Goal: Information Seeking & Learning: Learn about a topic

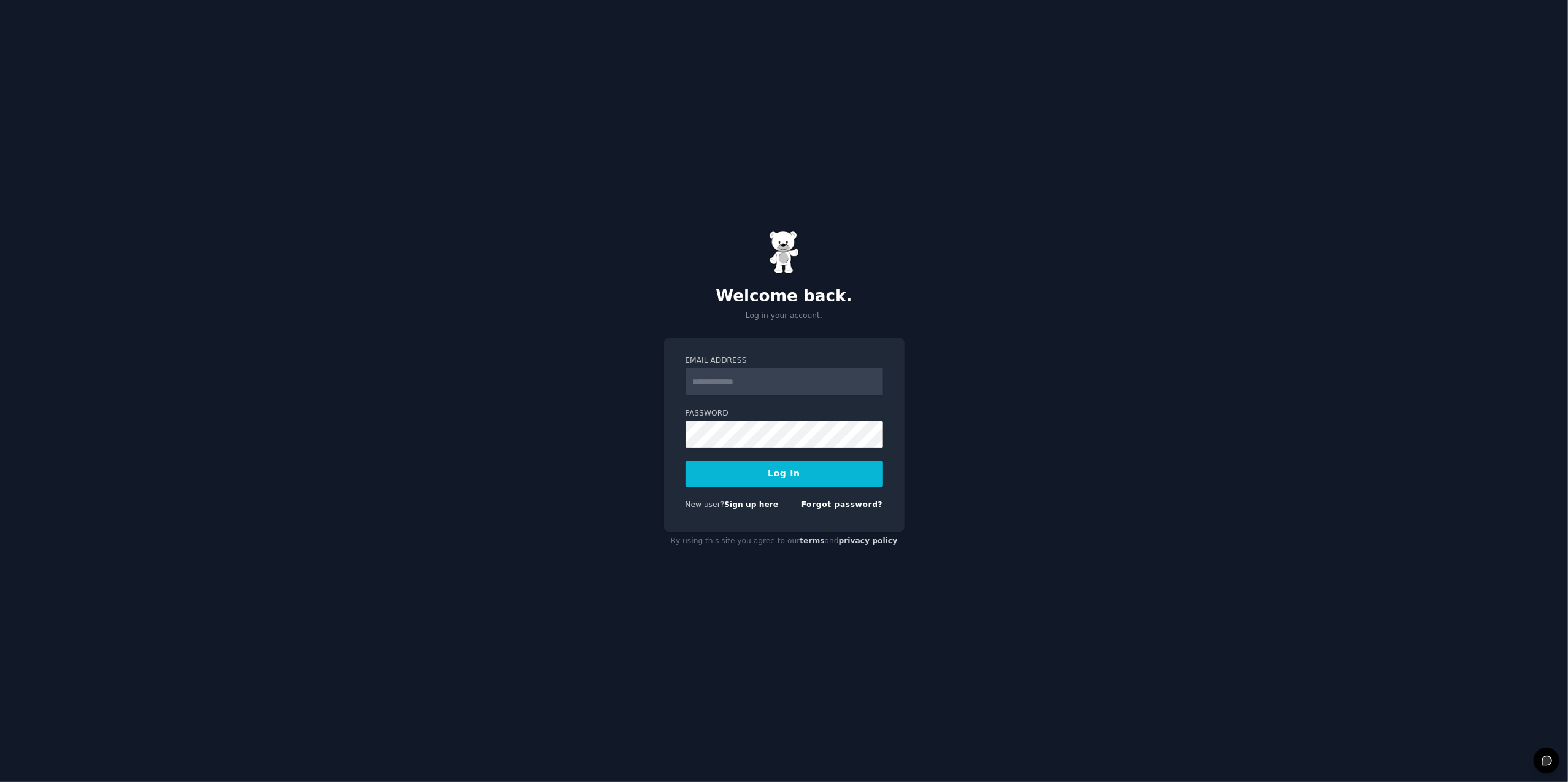
click at [724, 386] on input "Email Address" at bounding box center [784, 382] width 197 height 27
type input "**********"
click at [746, 477] on button "Log In" at bounding box center [784, 474] width 197 height 26
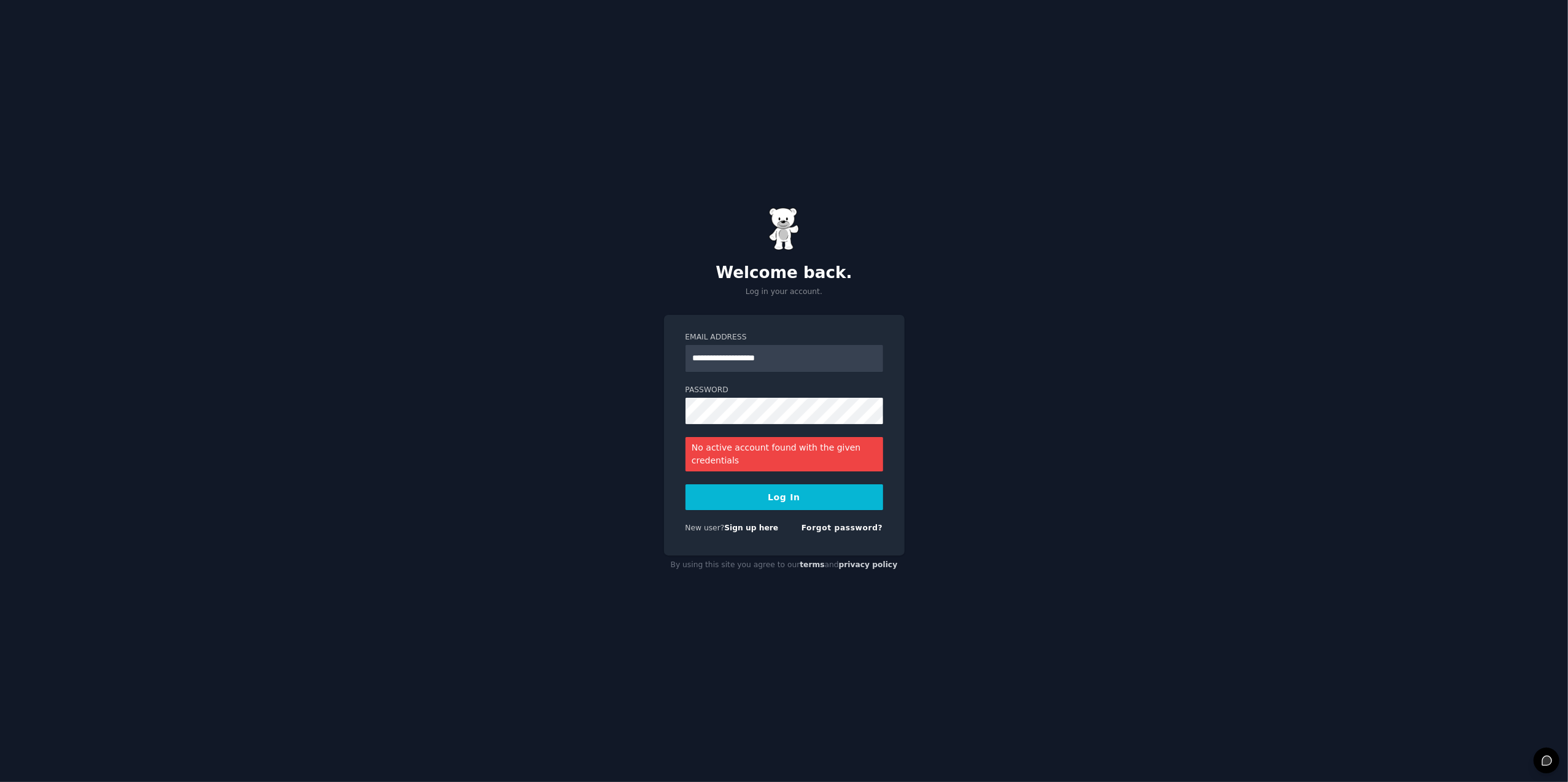
click at [760, 496] on button "Log In" at bounding box center [784, 497] width 197 height 26
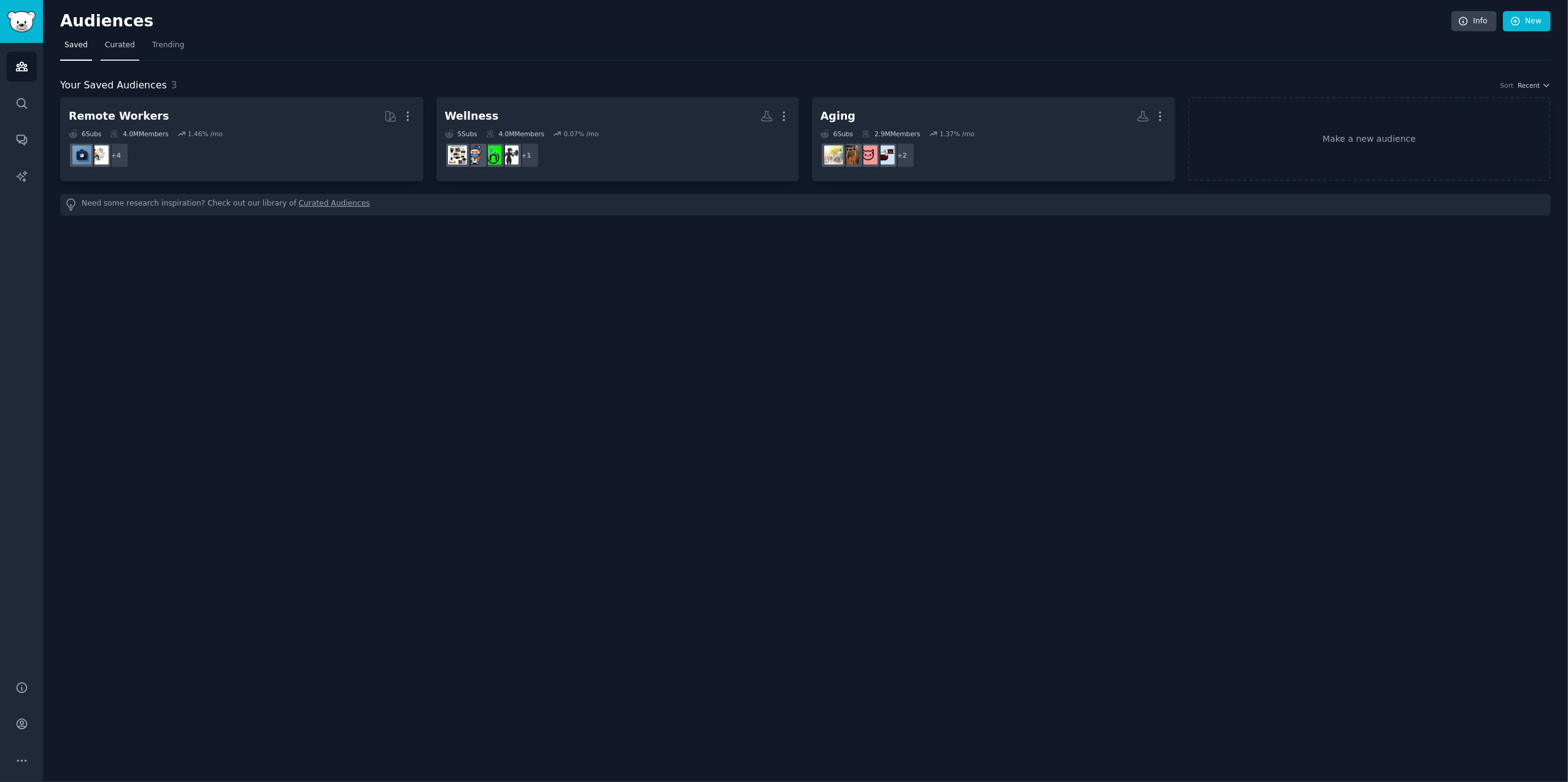
click at [107, 43] on span "Curated" at bounding box center [120, 45] width 30 height 11
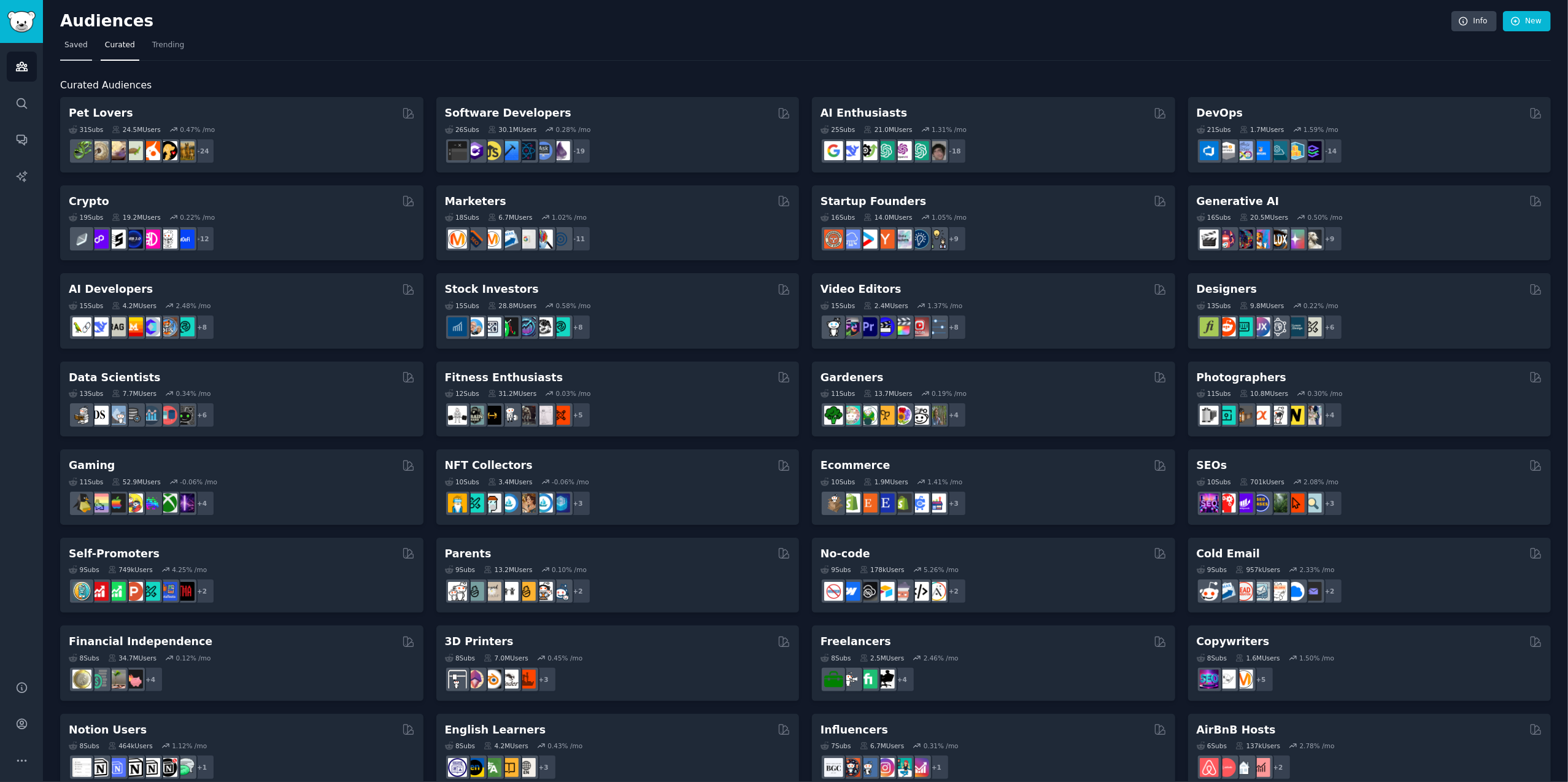
click at [68, 43] on span "Saved" at bounding box center [76, 45] width 24 height 11
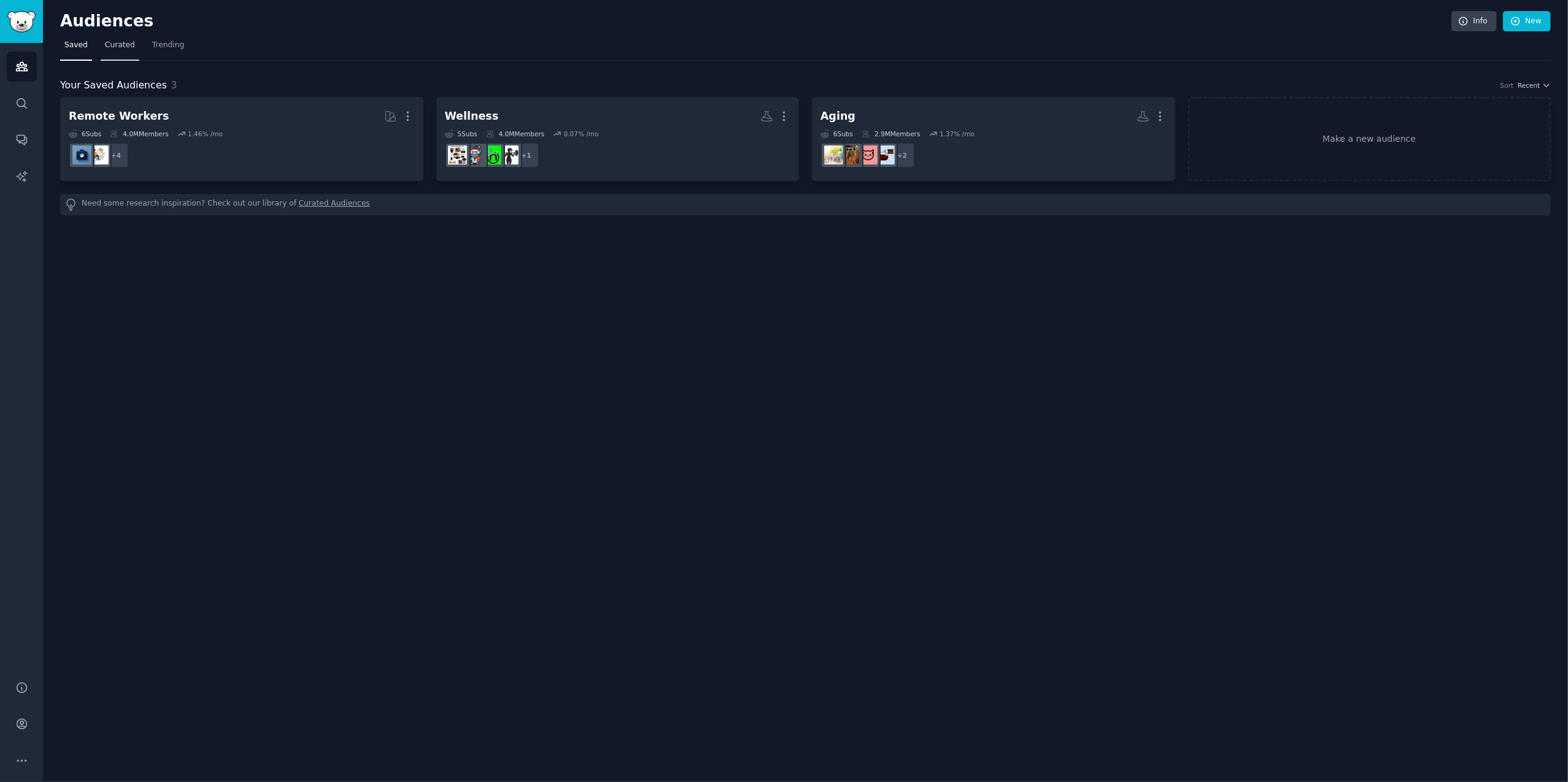
click at [124, 46] on span "Curated" at bounding box center [120, 45] width 30 height 11
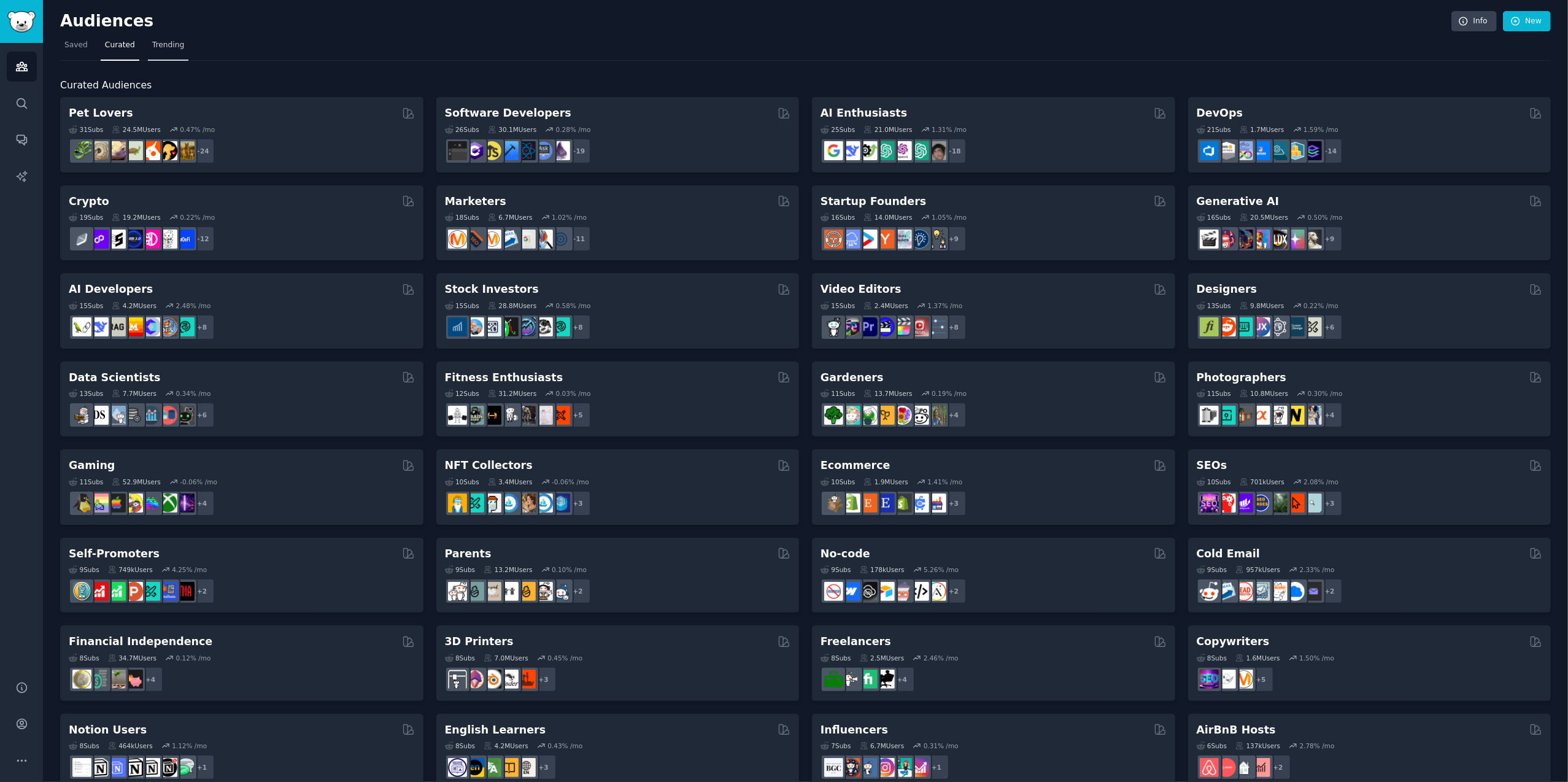
click at [165, 47] on span "Trending" at bounding box center [169, 45] width 32 height 11
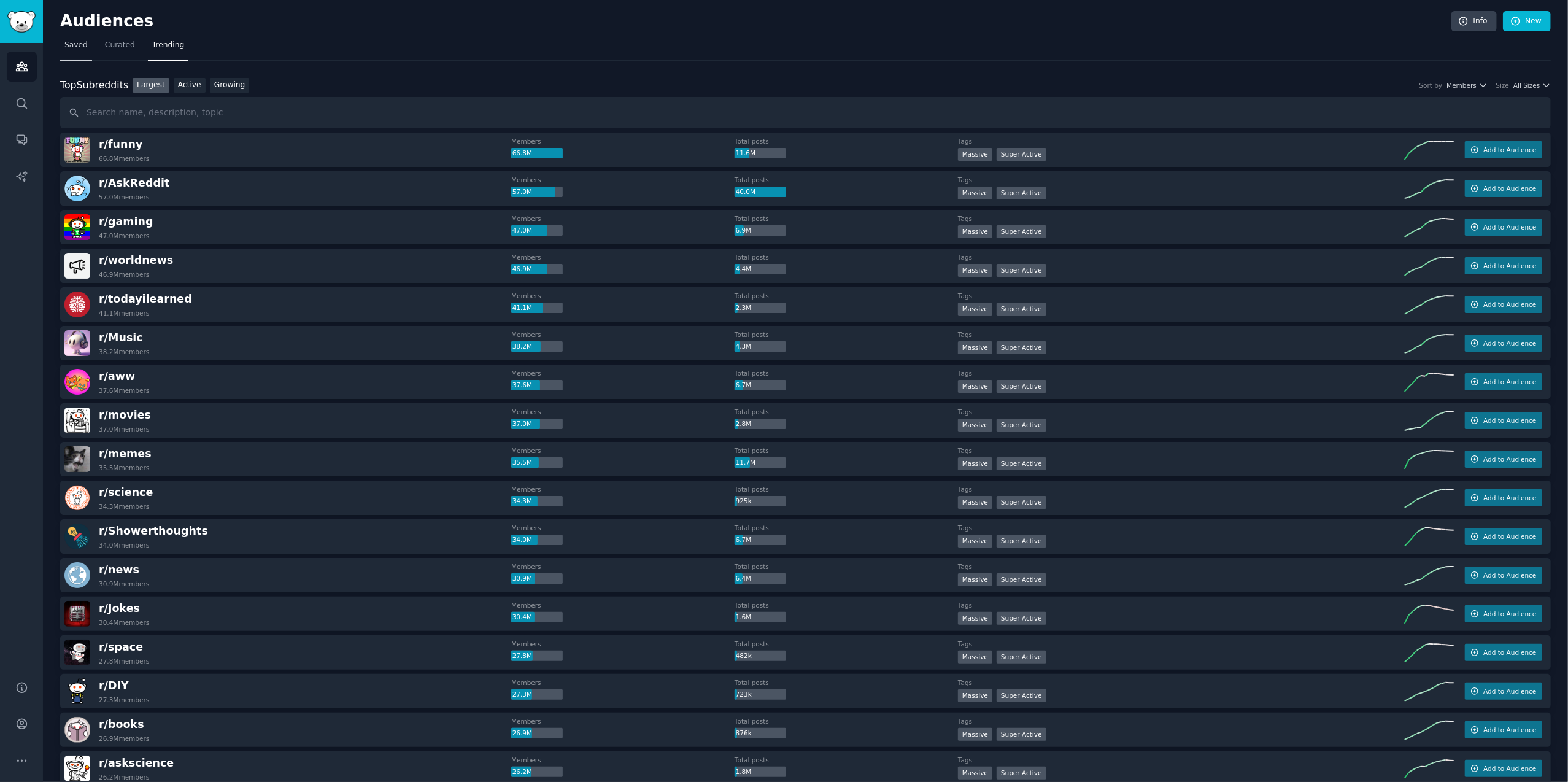
click at [77, 44] on span "Saved" at bounding box center [76, 45] width 24 height 11
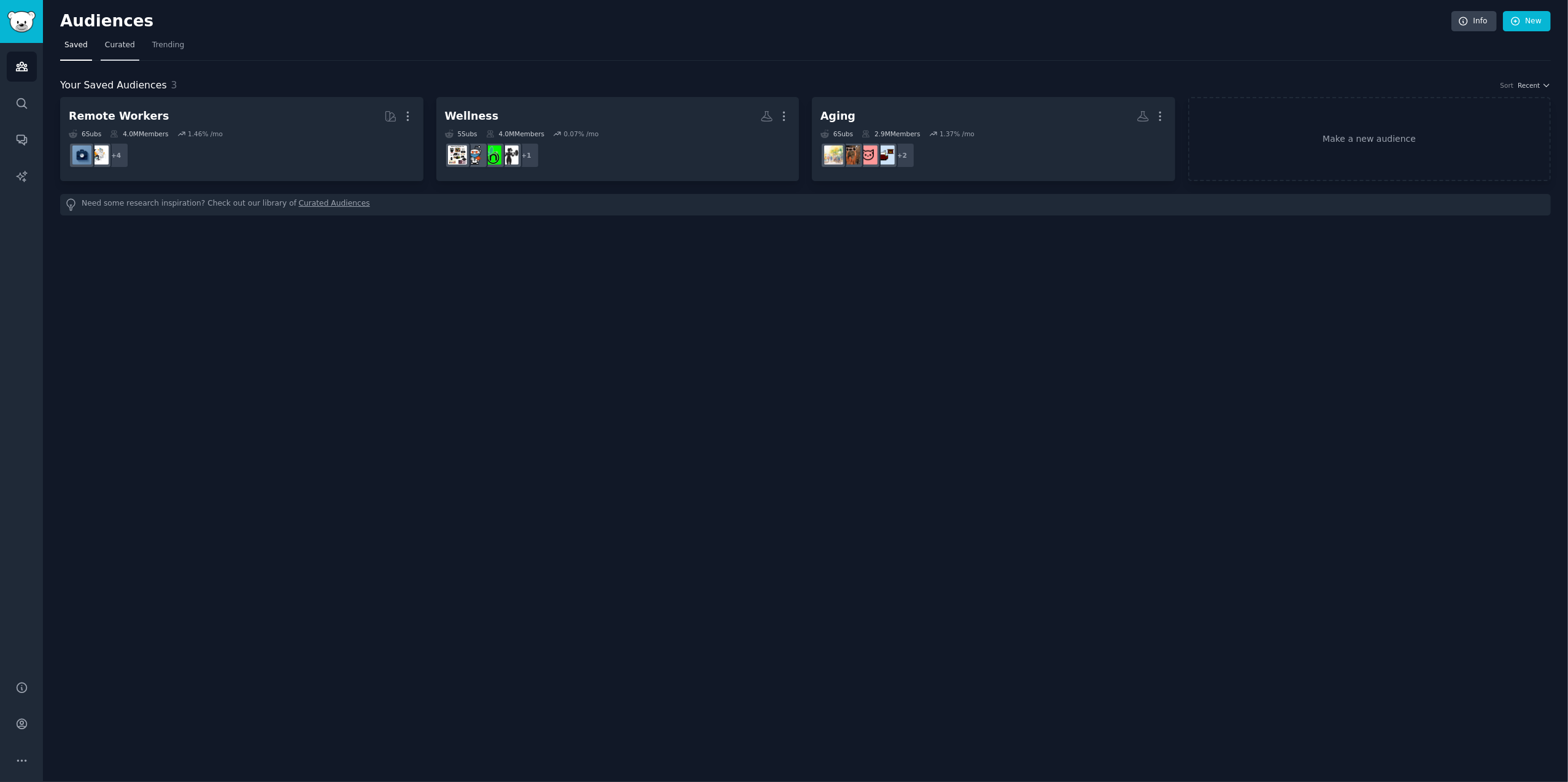
click at [113, 40] on span "Curated" at bounding box center [120, 45] width 30 height 11
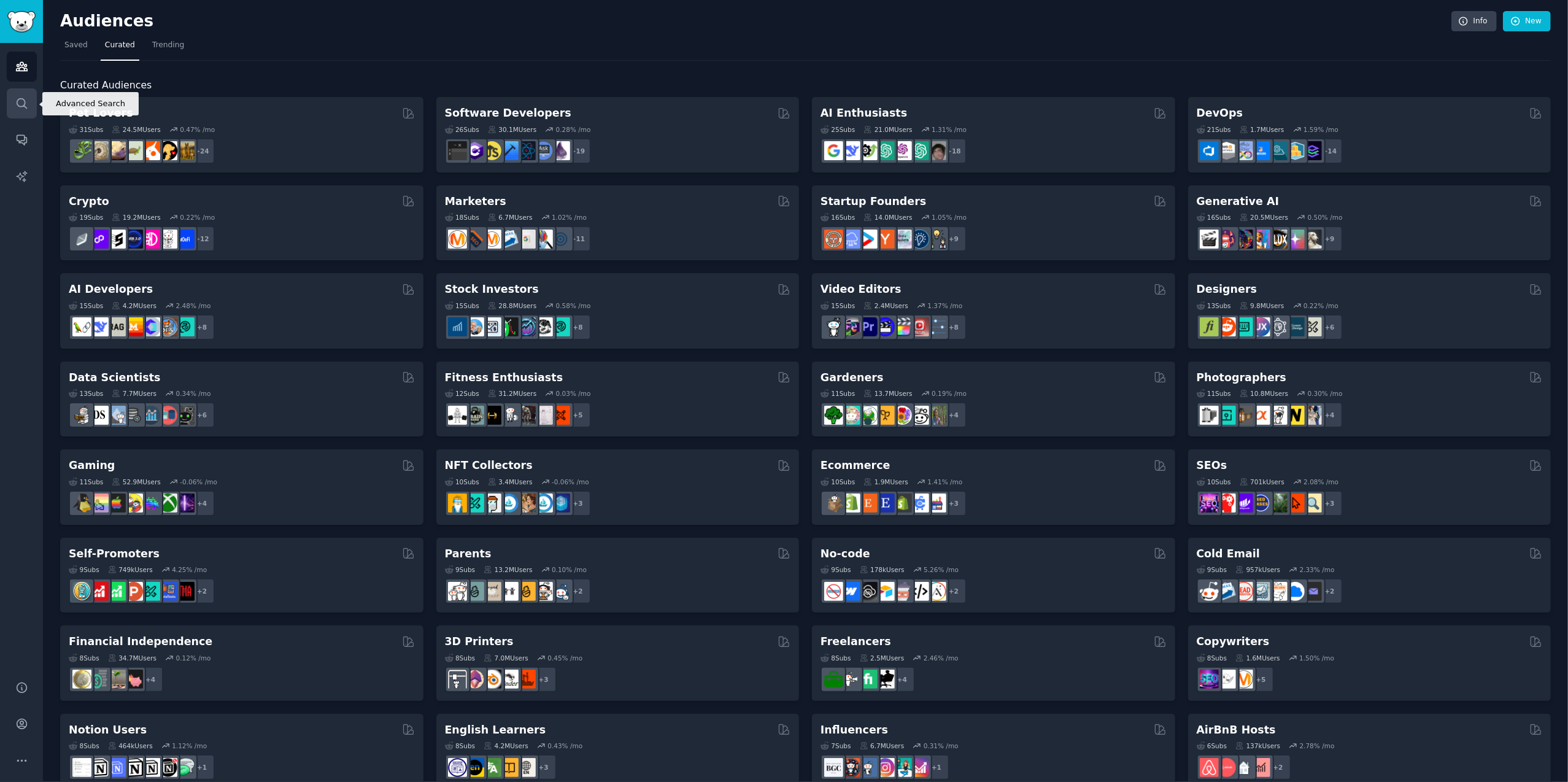
click at [24, 99] on icon "Sidebar" at bounding box center [21, 103] width 13 height 13
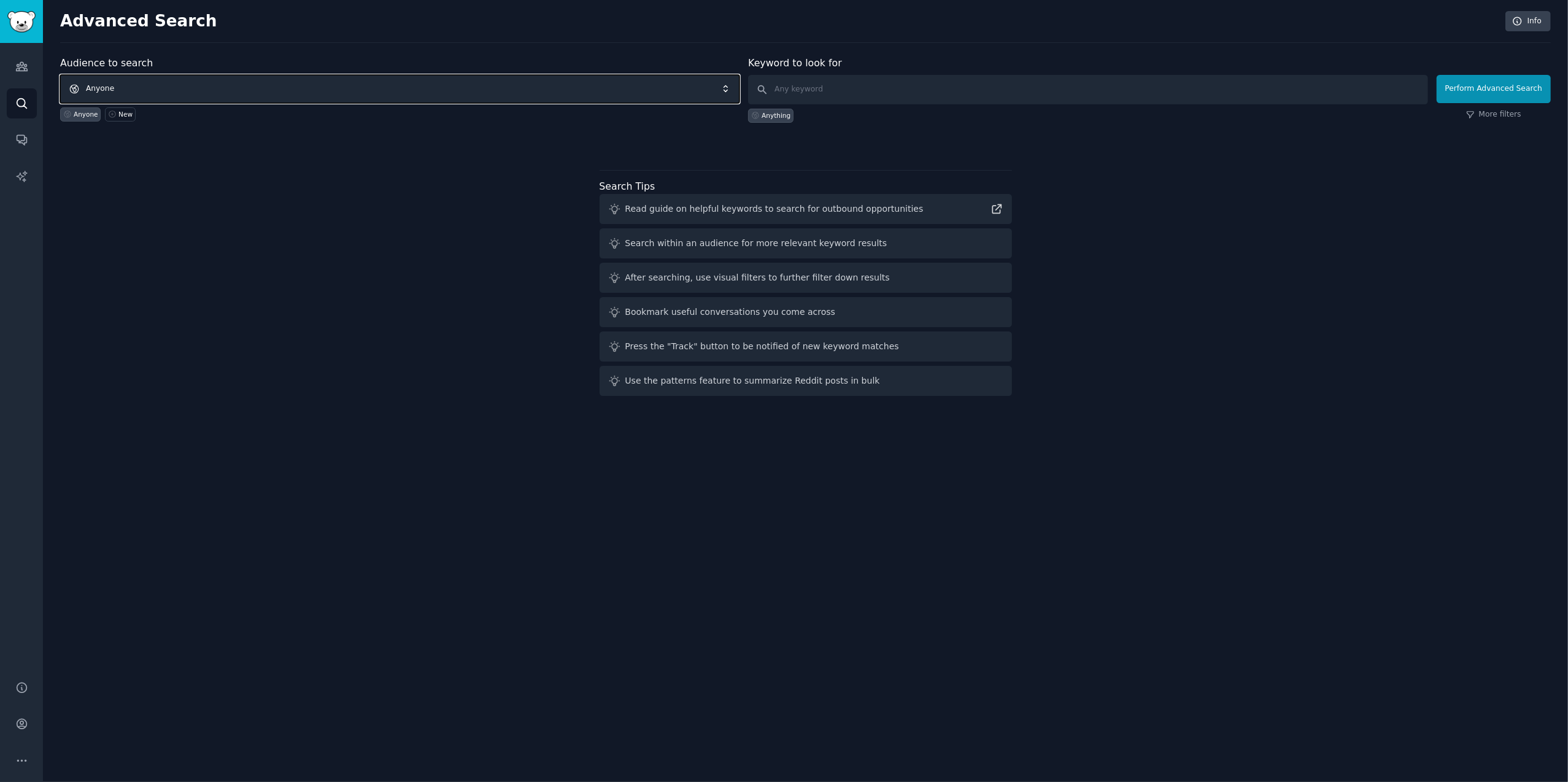
click at [312, 89] on span "Anyone" at bounding box center [400, 89] width 680 height 28
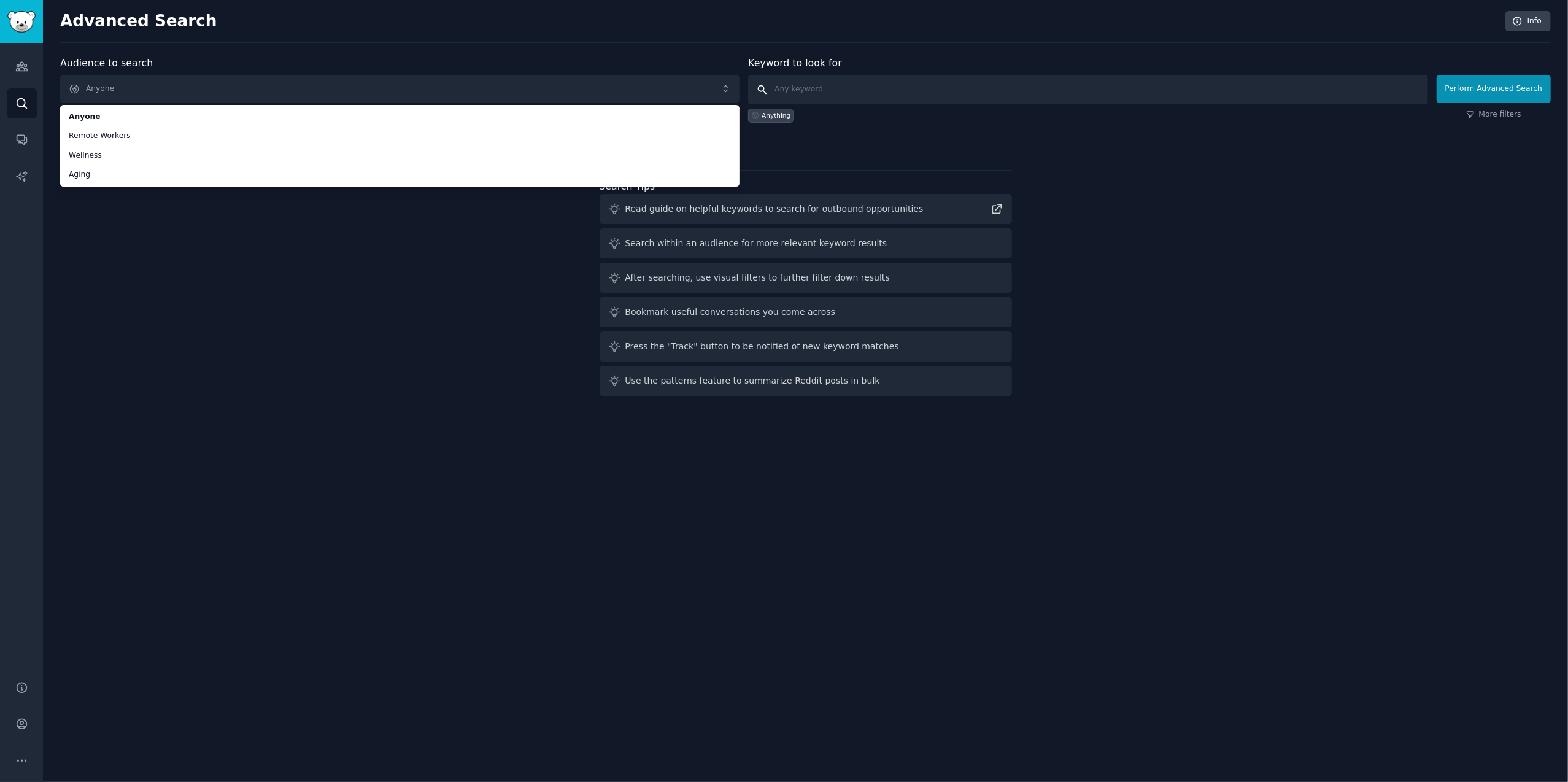
click at [820, 90] on input "text" at bounding box center [1088, 90] width 680 height 30
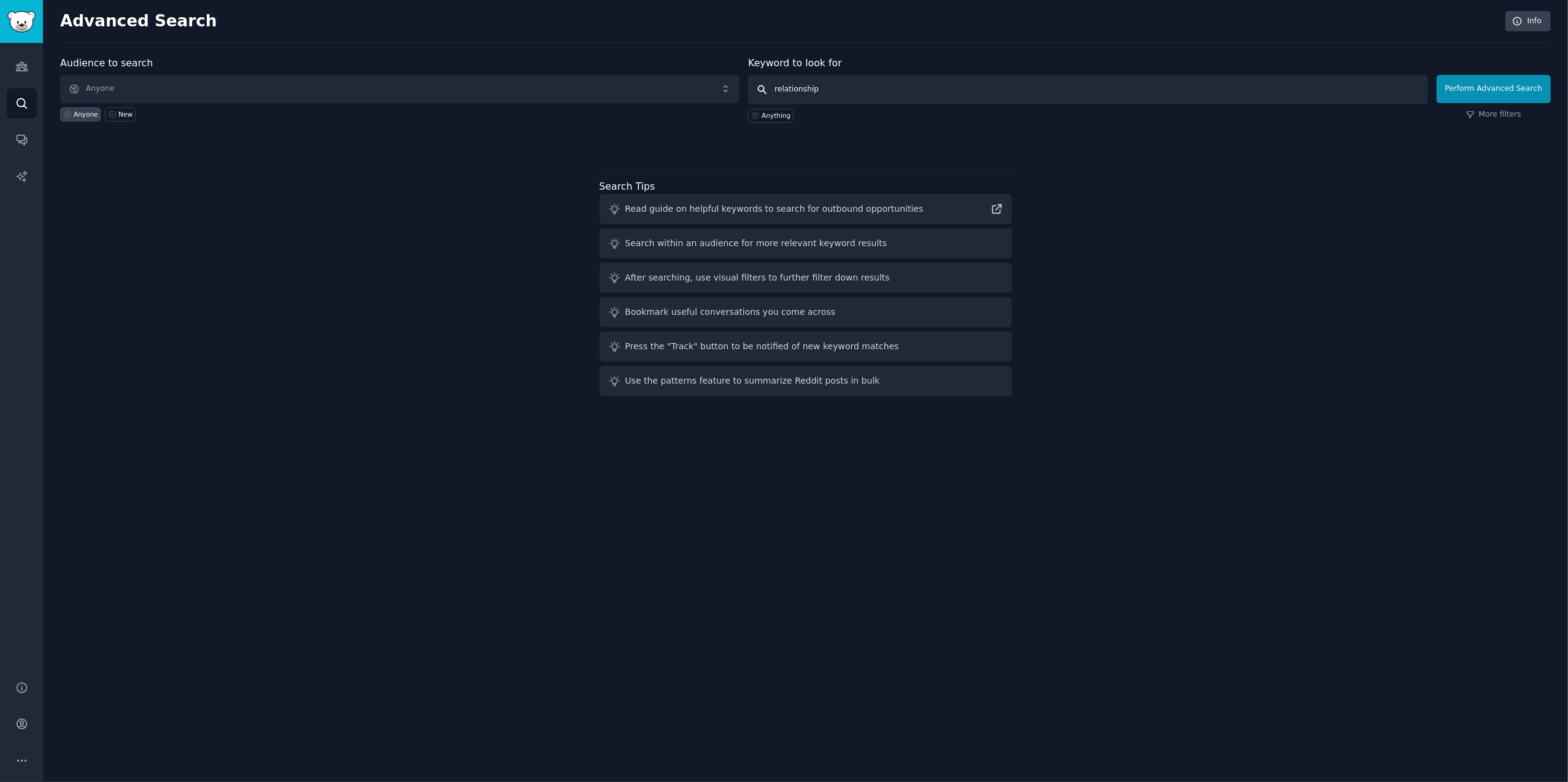
type input "relationships"
click button "Perform Advanced Search" at bounding box center [1494, 89] width 114 height 28
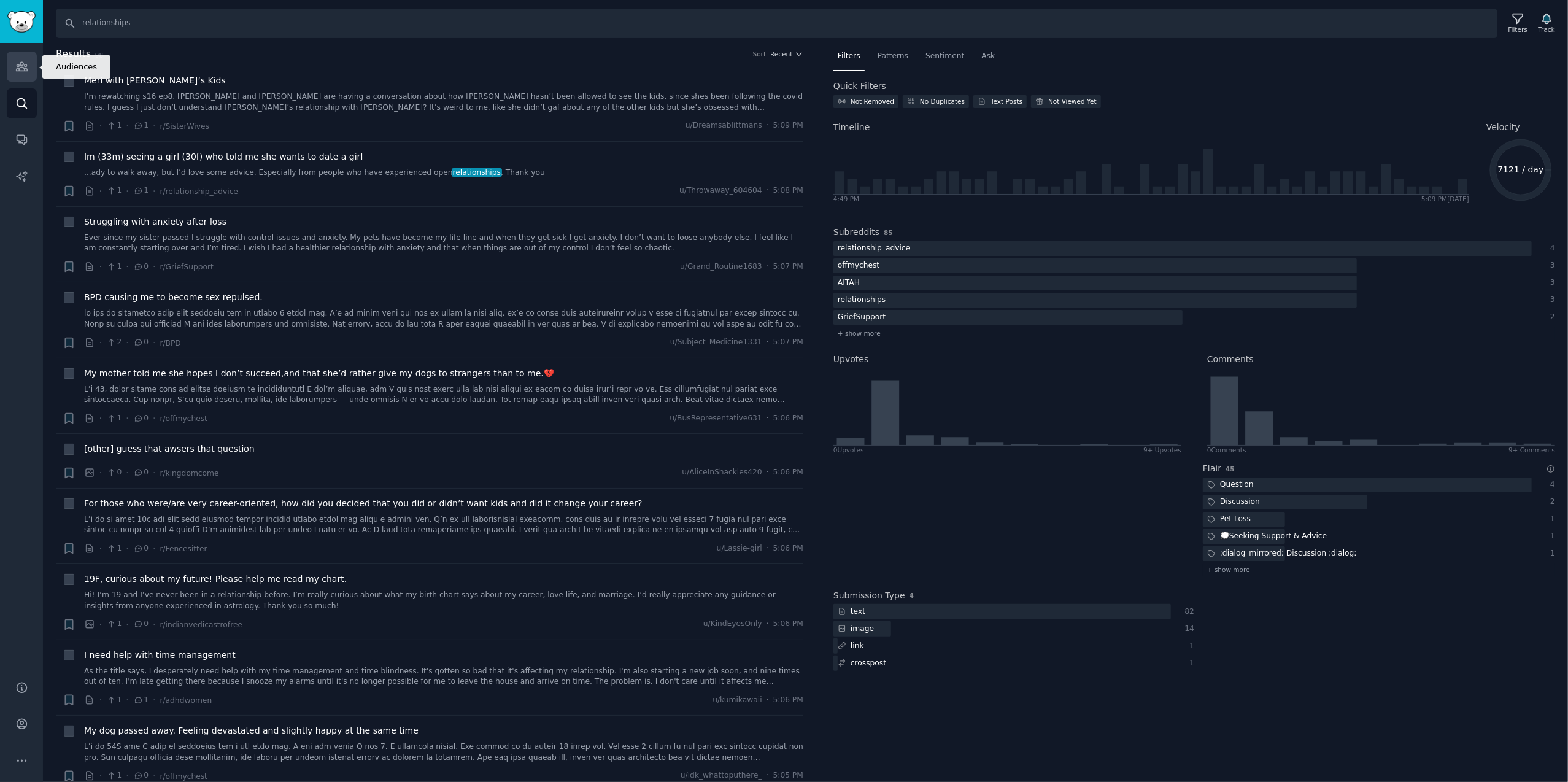
click at [20, 66] on icon "Sidebar" at bounding box center [21, 67] width 11 height 9
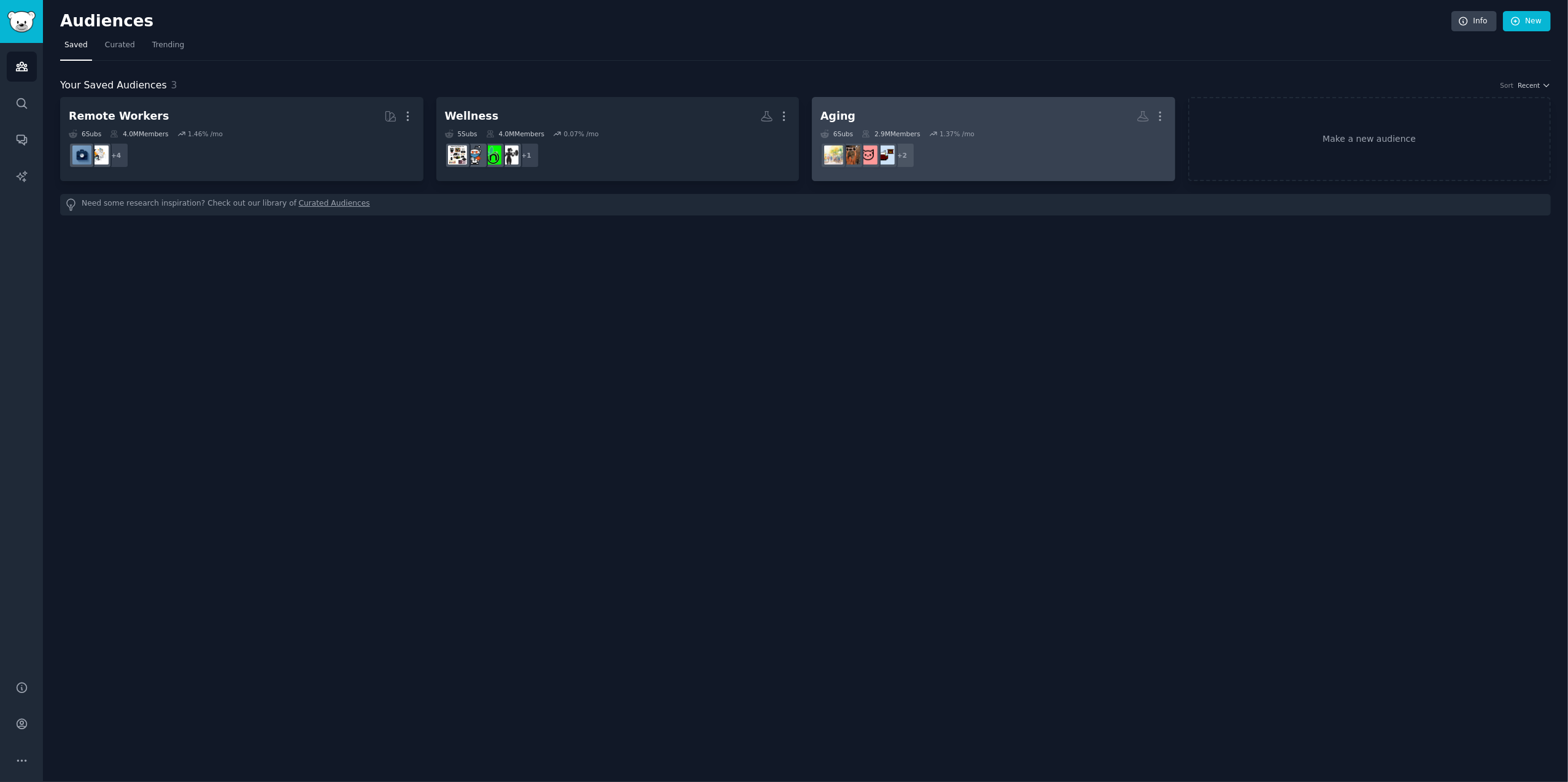
click at [946, 136] on div "1.37 % /mo" at bounding box center [957, 134] width 35 height 9
